Goal: Task Accomplishment & Management: Use online tool/utility

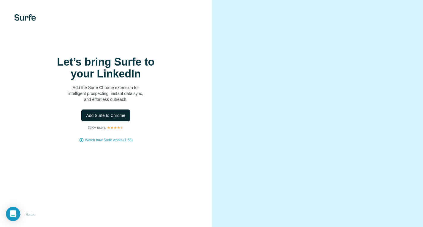
click at [126, 115] on button "Add Surfe to Chrome" at bounding box center [105, 116] width 49 height 12
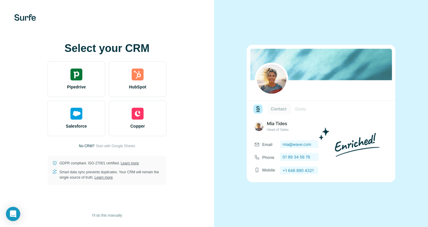
click at [116, 143] on div "Select your CRM Pipedrive HubSpot Salesforce Copper No CRM? Start with Google S…" at bounding box center [107, 113] width 190 height 143
click at [116, 144] on span "Start with Google Sheets" at bounding box center [115, 145] width 39 height 5
click at [110, 216] on span "I’ll do this manually" at bounding box center [107, 215] width 30 height 5
